Goal: Transaction & Acquisition: Download file/media

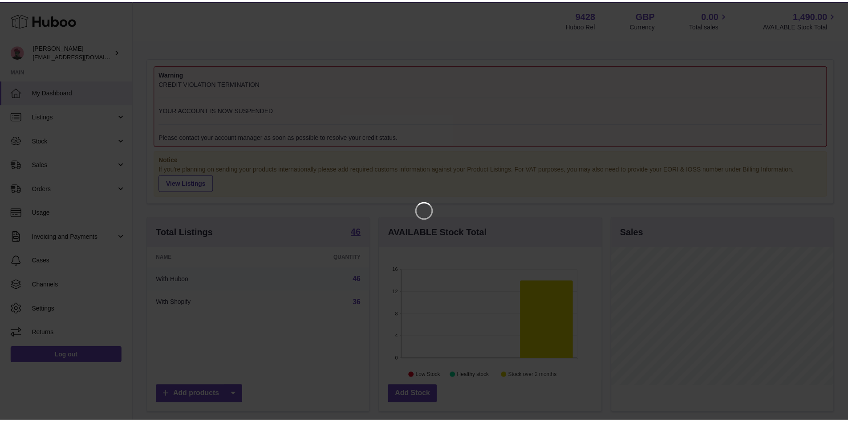
scroll to position [139, 224]
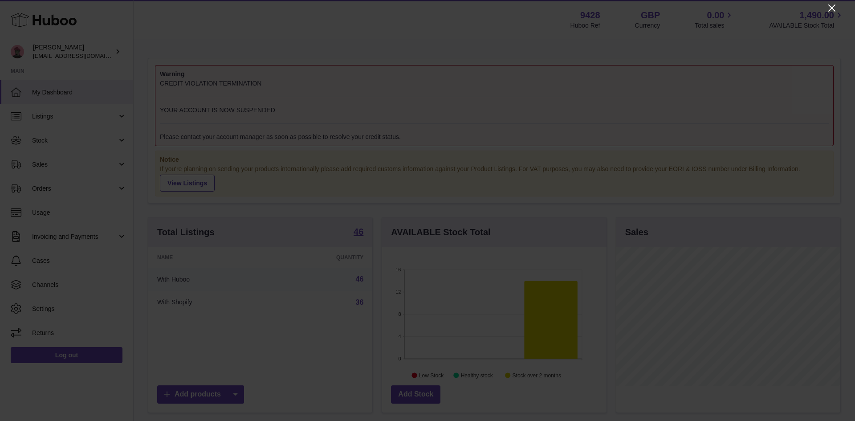
click at [833, 10] on icon "Close" at bounding box center [831, 8] width 11 height 11
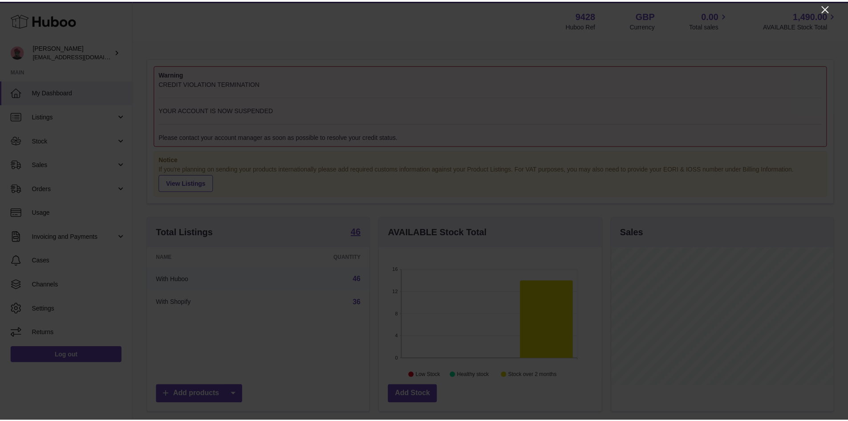
scroll to position [445118, 445035]
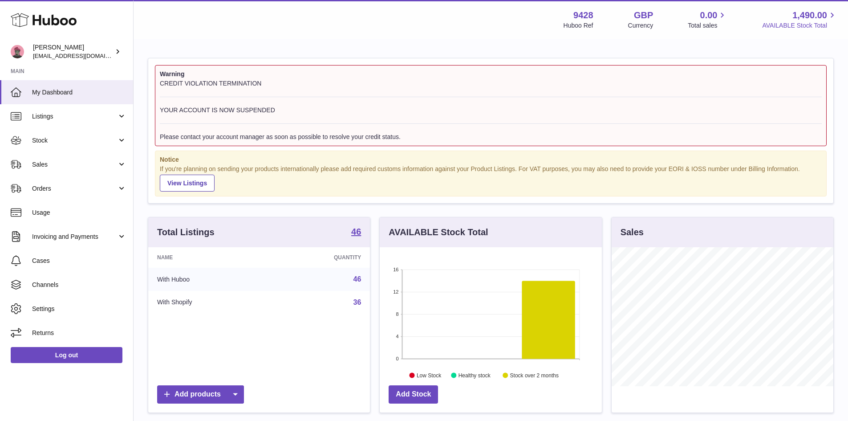
click at [785, 22] on span "AVAILABLE Stock Total" at bounding box center [799, 25] width 75 height 8
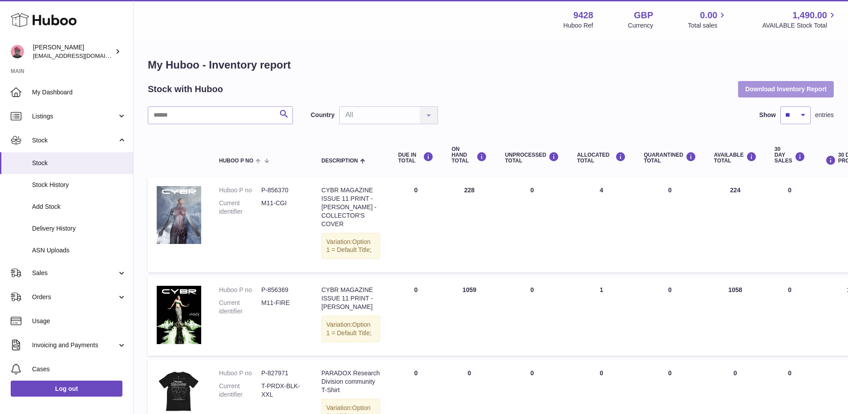
click at [810, 88] on button "Download Inventory Report" at bounding box center [786, 89] width 96 height 16
